Goal: Task Accomplishment & Management: Use online tool/utility

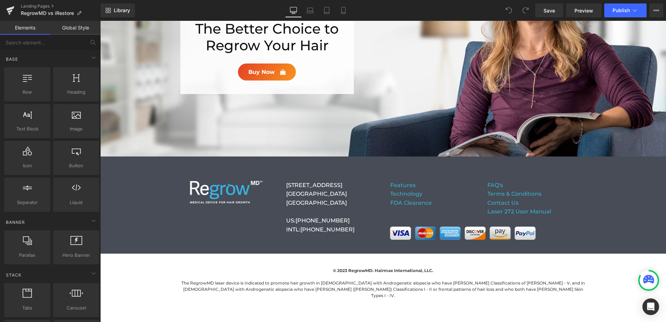
scroll to position [1044, 0]
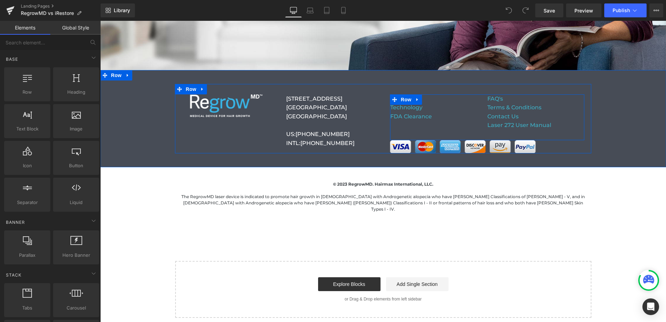
click at [573, 131] on div "Features Technology FDA Clearance Text Block FAQ's Terms & Conditions Contact U…" at bounding box center [487, 117] width 194 height 46
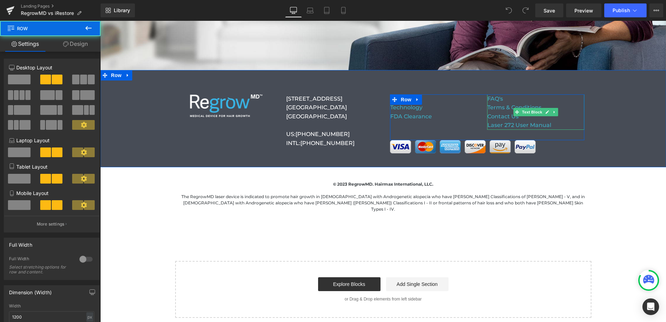
click at [565, 125] on p "Laser 272 User Manual" at bounding box center [536, 125] width 97 height 9
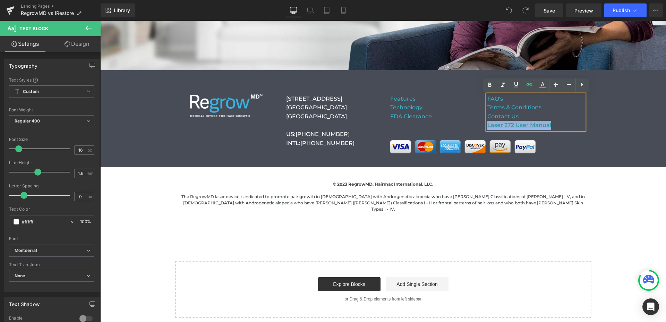
drag, startPoint x: 564, startPoint y: 125, endPoint x: 489, endPoint y: 125, distance: 75.0
click at [489, 125] on p "Laser 272 User Manual" at bounding box center [536, 125] width 97 height 9
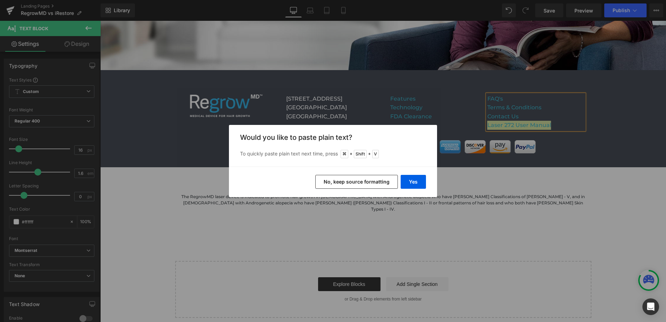
click at [376, 183] on button "No, keep source formatting" at bounding box center [357, 182] width 83 height 14
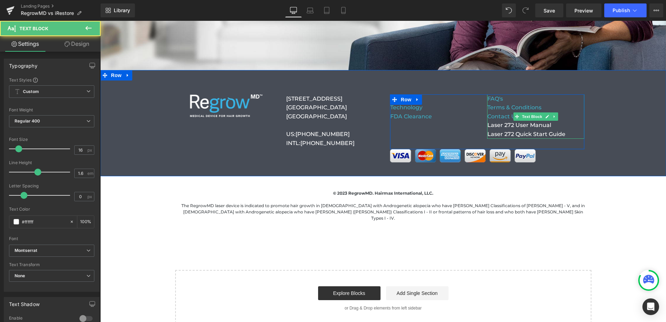
click at [573, 116] on p "Contact Us" at bounding box center [536, 116] width 97 height 9
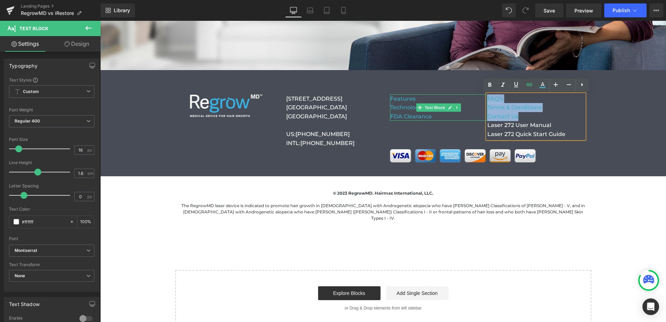
drag, startPoint x: 572, startPoint y: 116, endPoint x: 481, endPoint y: 98, distance: 93.4
click at [481, 98] on div "Features Technology FDA Clearance Text Block FAQ's Terms & Conditions Contact U…" at bounding box center [487, 121] width 194 height 55
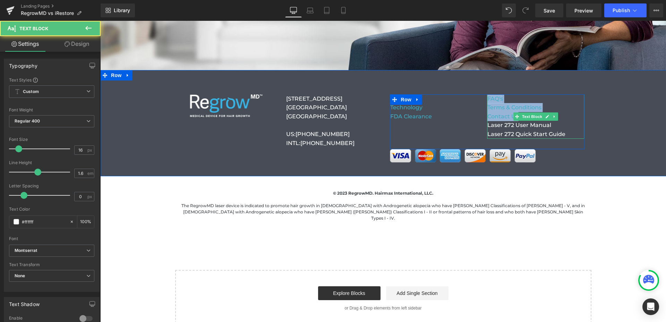
click at [565, 112] on p "Contact Us" at bounding box center [536, 116] width 97 height 9
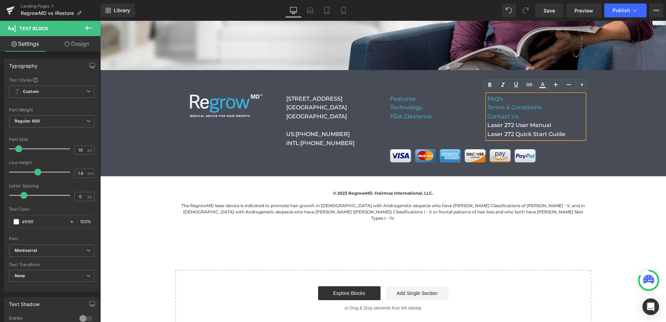
click at [522, 118] on p "Contact Us" at bounding box center [536, 116] width 97 height 9
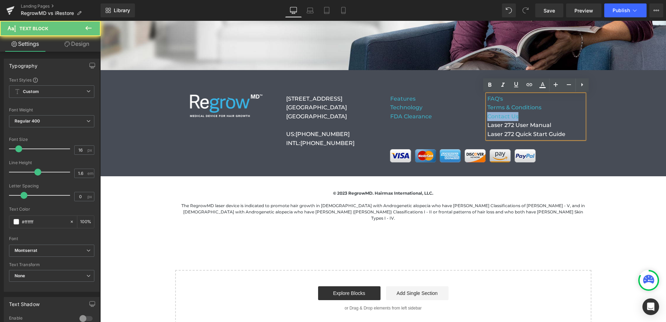
click at [522, 118] on p "Contact Us" at bounding box center [536, 116] width 97 height 9
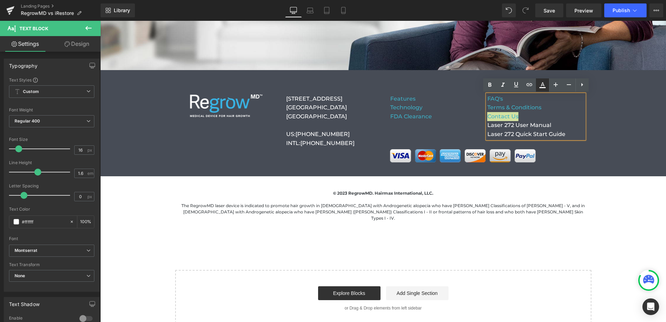
click at [545, 88] on icon at bounding box center [543, 85] width 8 height 8
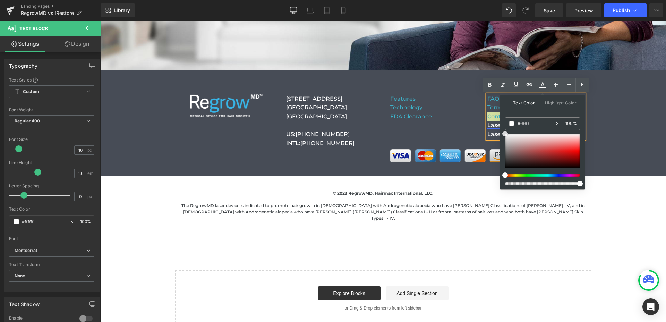
drag, startPoint x: 605, startPoint y: 153, endPoint x: 499, endPoint y: 124, distance: 110.1
click at [471, 124] on div "Features Technology FDA Clearance Text Block FAQ's Terms & Conditions Contact U…" at bounding box center [487, 121] width 194 height 55
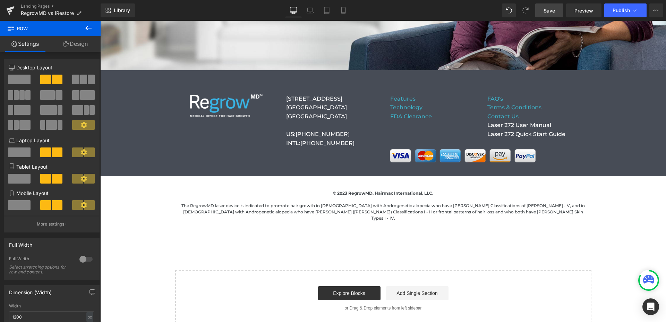
click at [553, 14] on span "Save" at bounding box center [549, 10] width 11 height 7
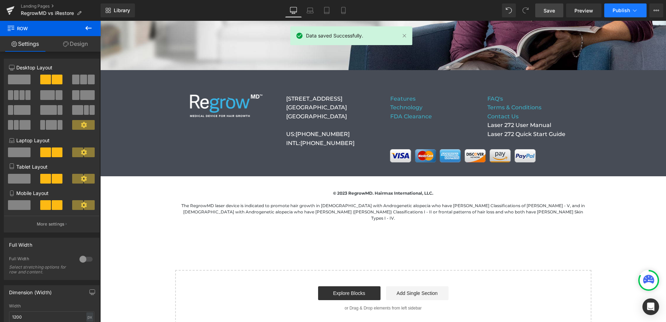
click at [615, 9] on span "Publish" at bounding box center [621, 11] width 17 height 6
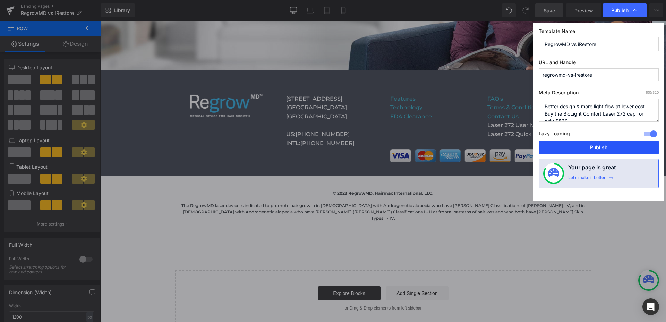
click at [598, 148] on button "Publish" at bounding box center [599, 148] width 120 height 14
